Goal: Information Seeking & Learning: Learn about a topic

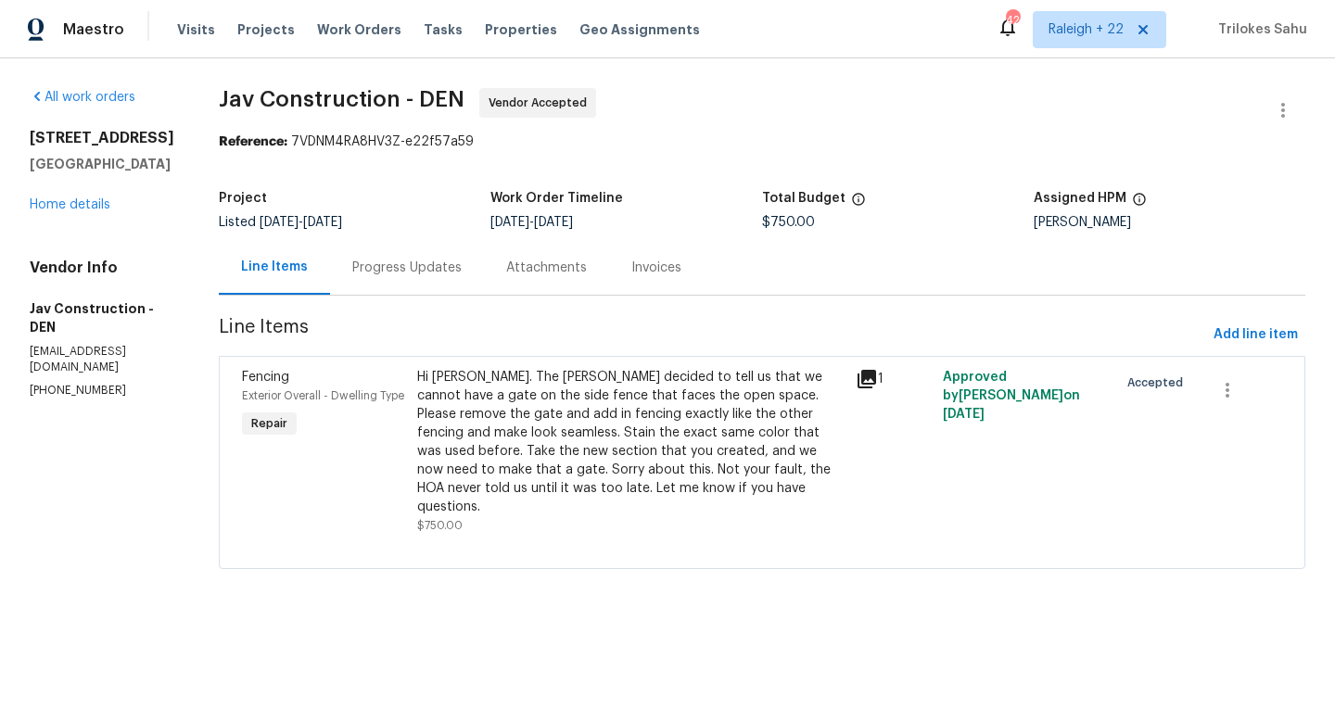
click at [393, 272] on div "Progress Updates" at bounding box center [406, 268] width 109 height 19
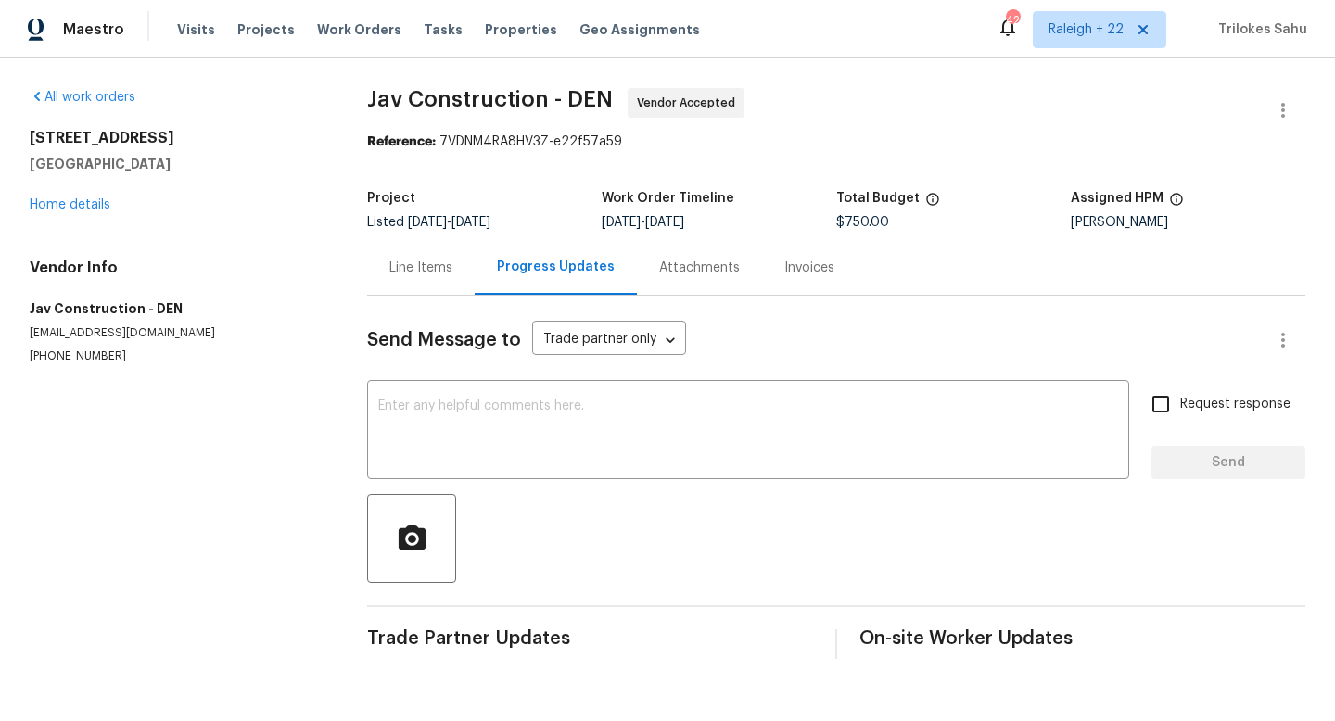
click at [429, 274] on div "Line Items" at bounding box center [420, 268] width 63 height 19
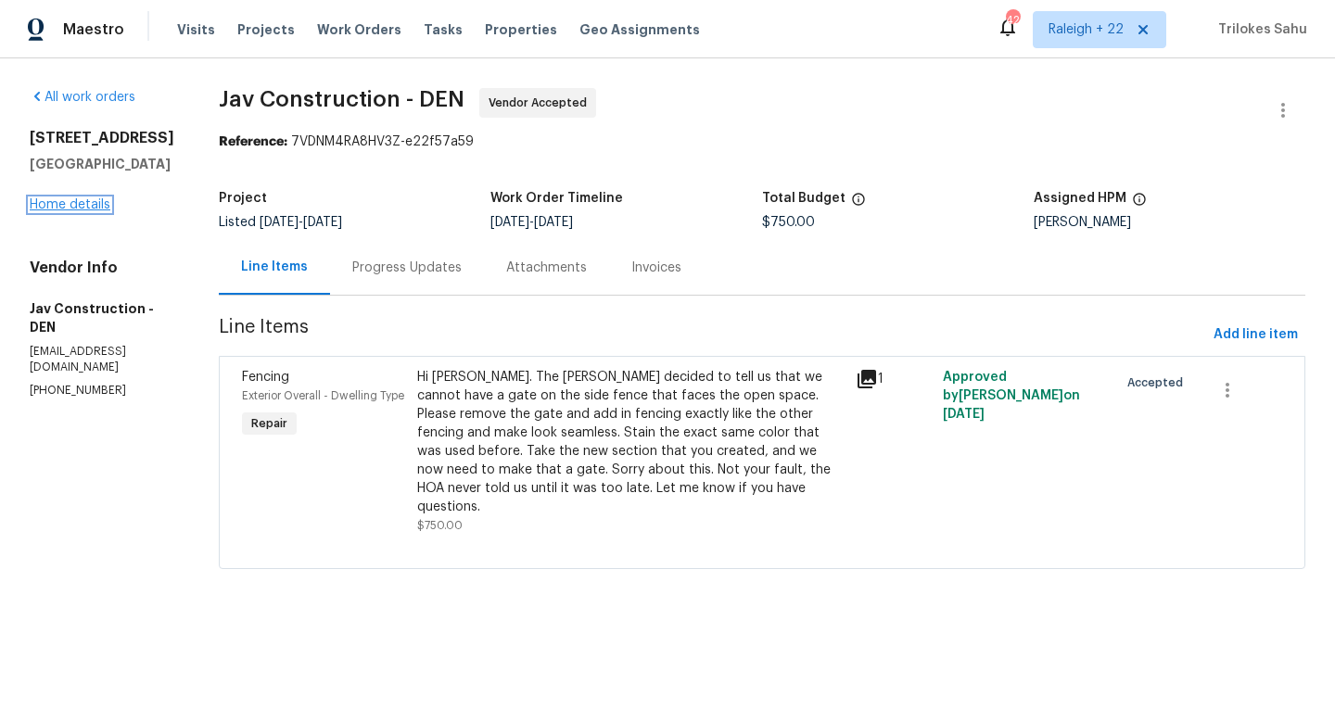
click at [88, 211] on link "Home details" at bounding box center [70, 204] width 81 height 13
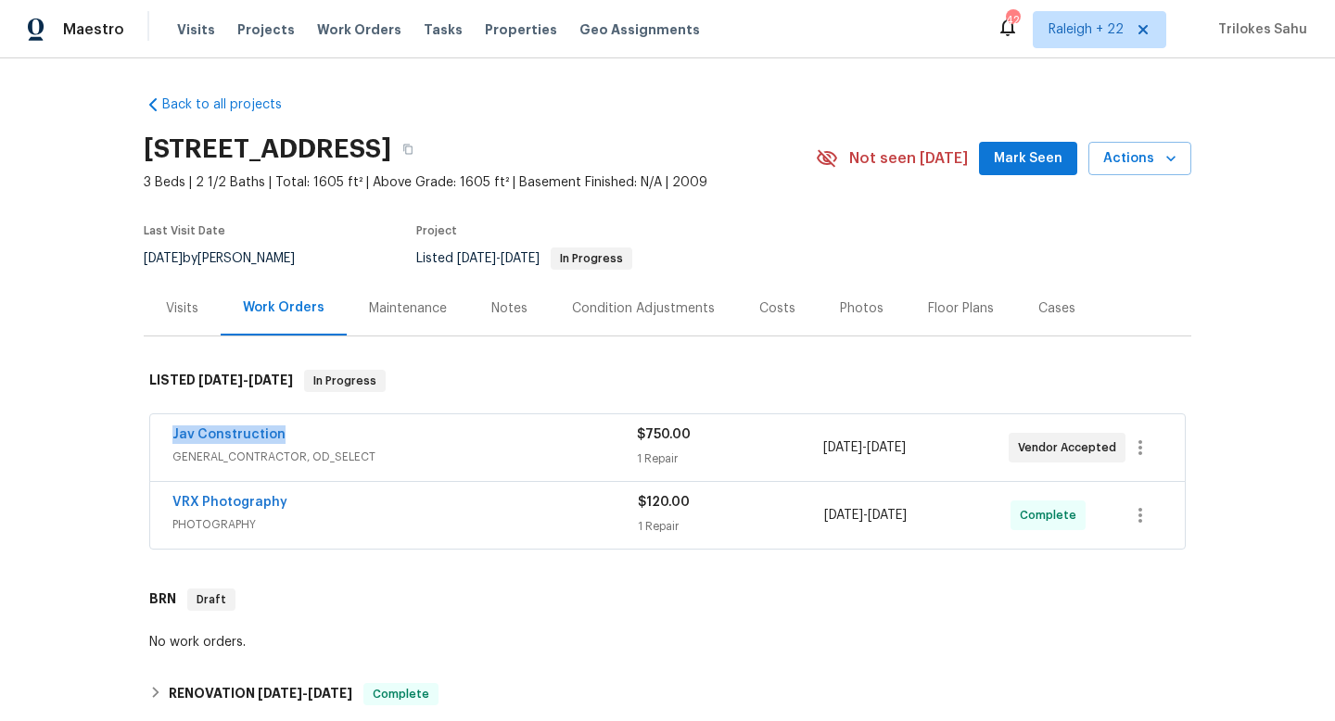
drag, startPoint x: 306, startPoint y: 439, endPoint x: 168, endPoint y: 429, distance: 138.5
click at [168, 429] on div "Jav Construction GENERAL_CONTRACTOR, OD_SELECT $750.00 1 Repair [DATE] - [DATE]…" at bounding box center [667, 447] width 1035 height 67
